Goal: Task Accomplishment & Management: Manage account settings

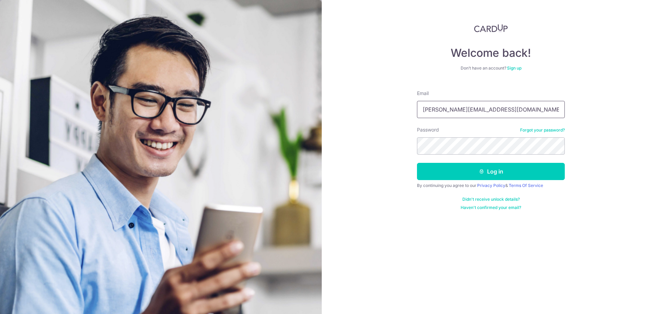
click at [462, 108] on input "[PERSON_NAME][EMAIL_ADDRESS][DOMAIN_NAME]" at bounding box center [491, 109] width 148 height 17
type input "[EMAIL_ADDRESS][DOMAIN_NAME]"
click at [481, 172] on icon "submit" at bounding box center [482, 172] width 6 height 6
